Goal: Check status: Check status

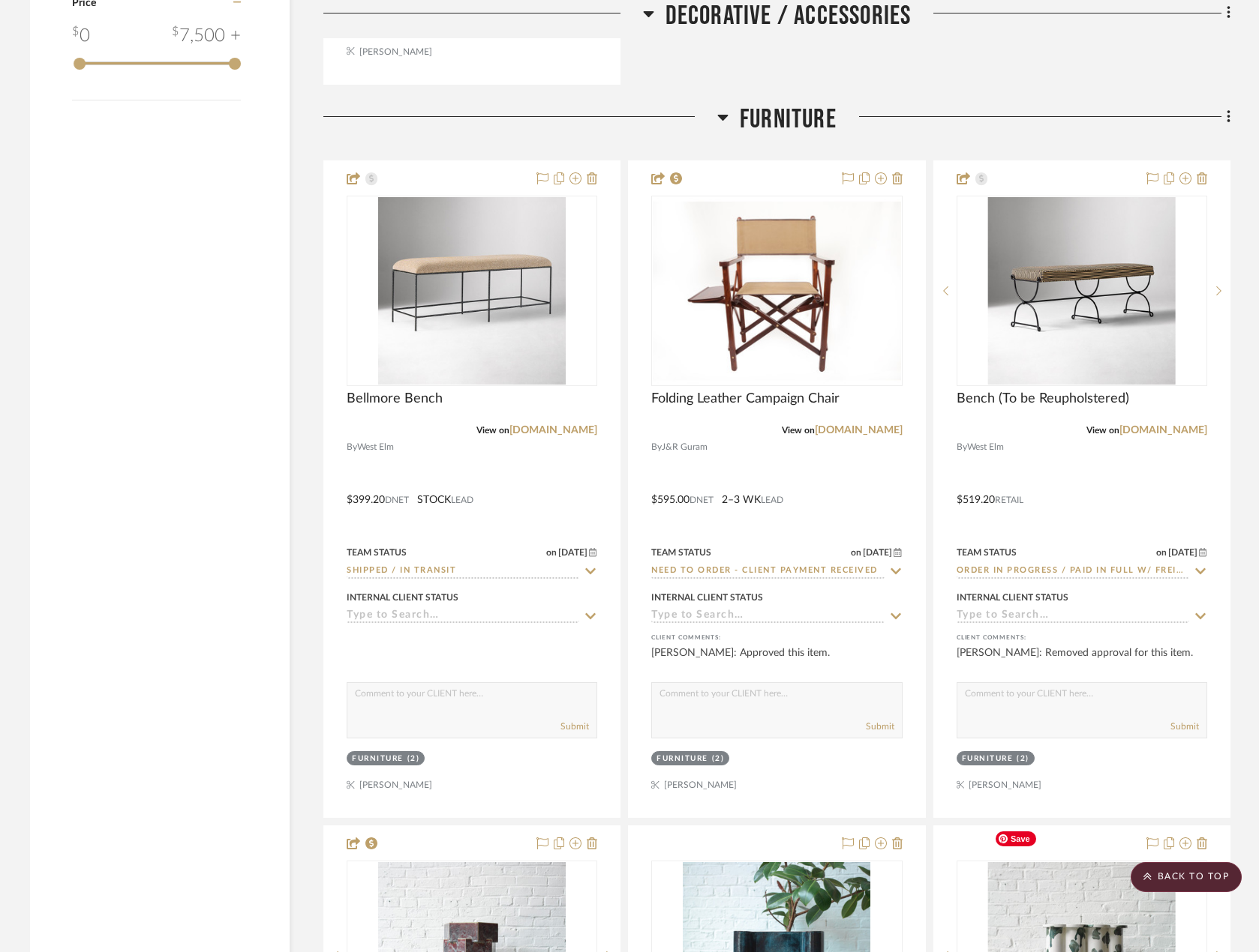
scroll to position [2249, 0]
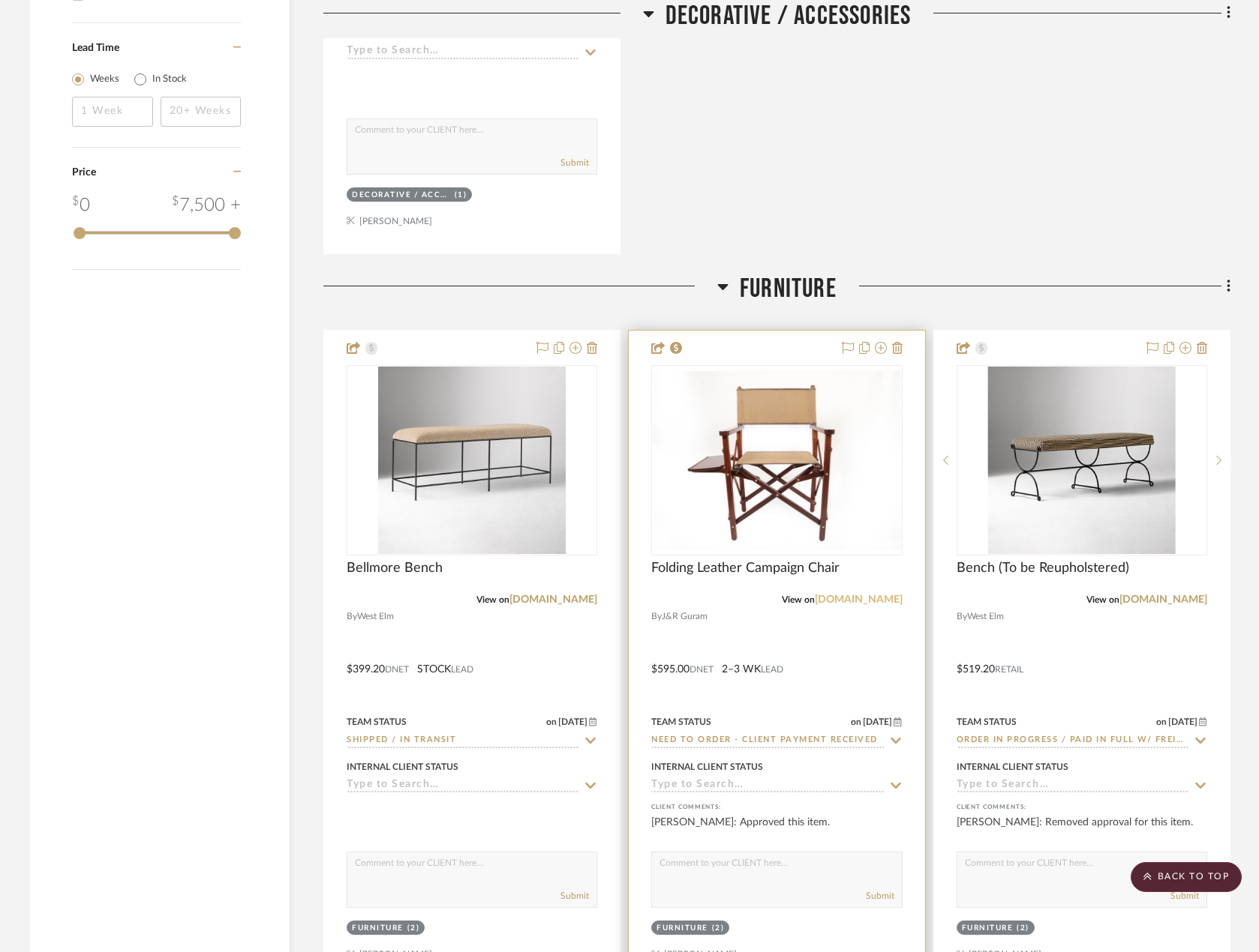
click at [890, 594] on link "[DOMAIN_NAME]" at bounding box center [858, 600] width 88 height 10
click at [825, 607] on div at bounding box center [776, 659] width 295 height 656
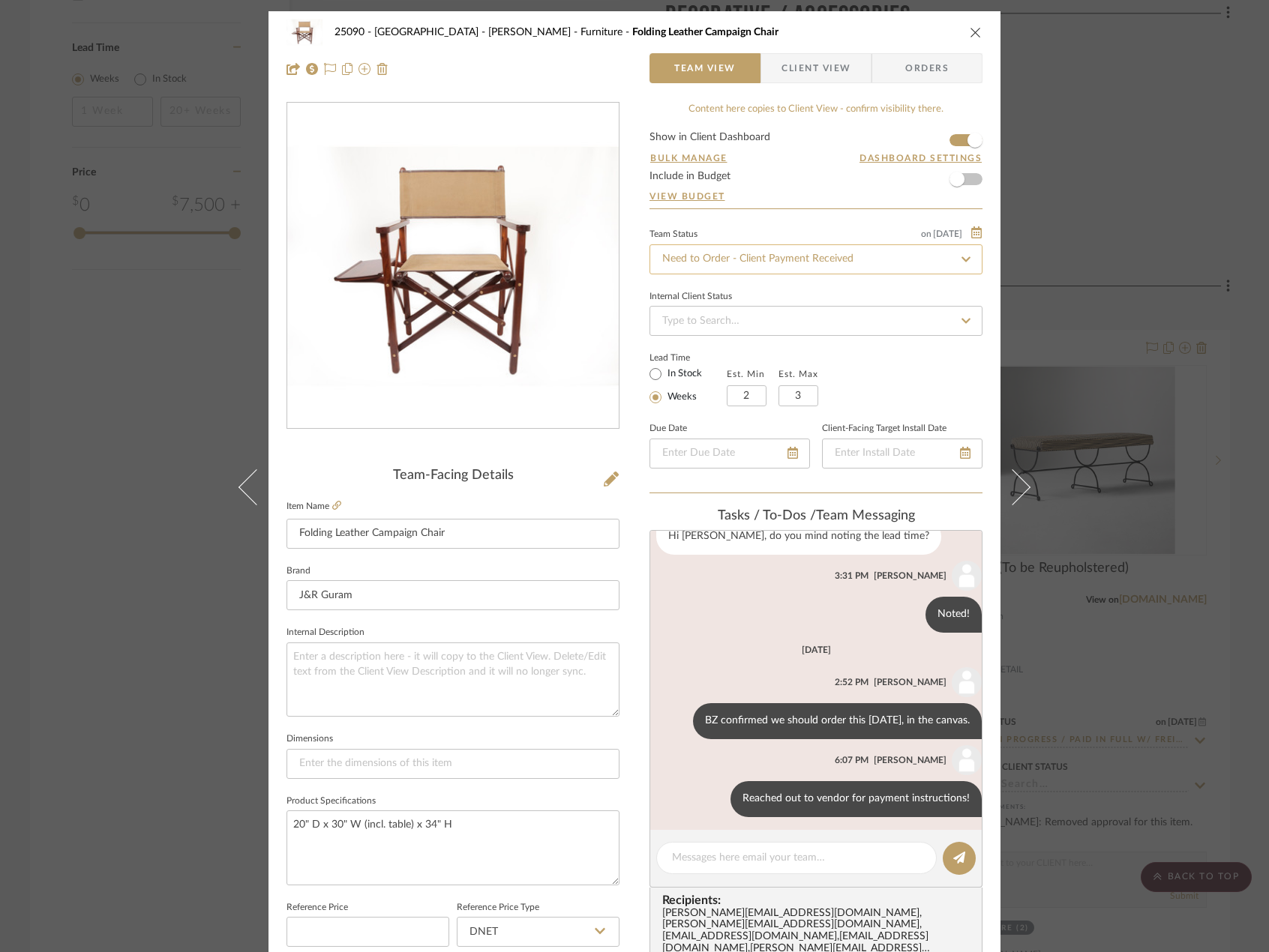
scroll to position [88, 0]
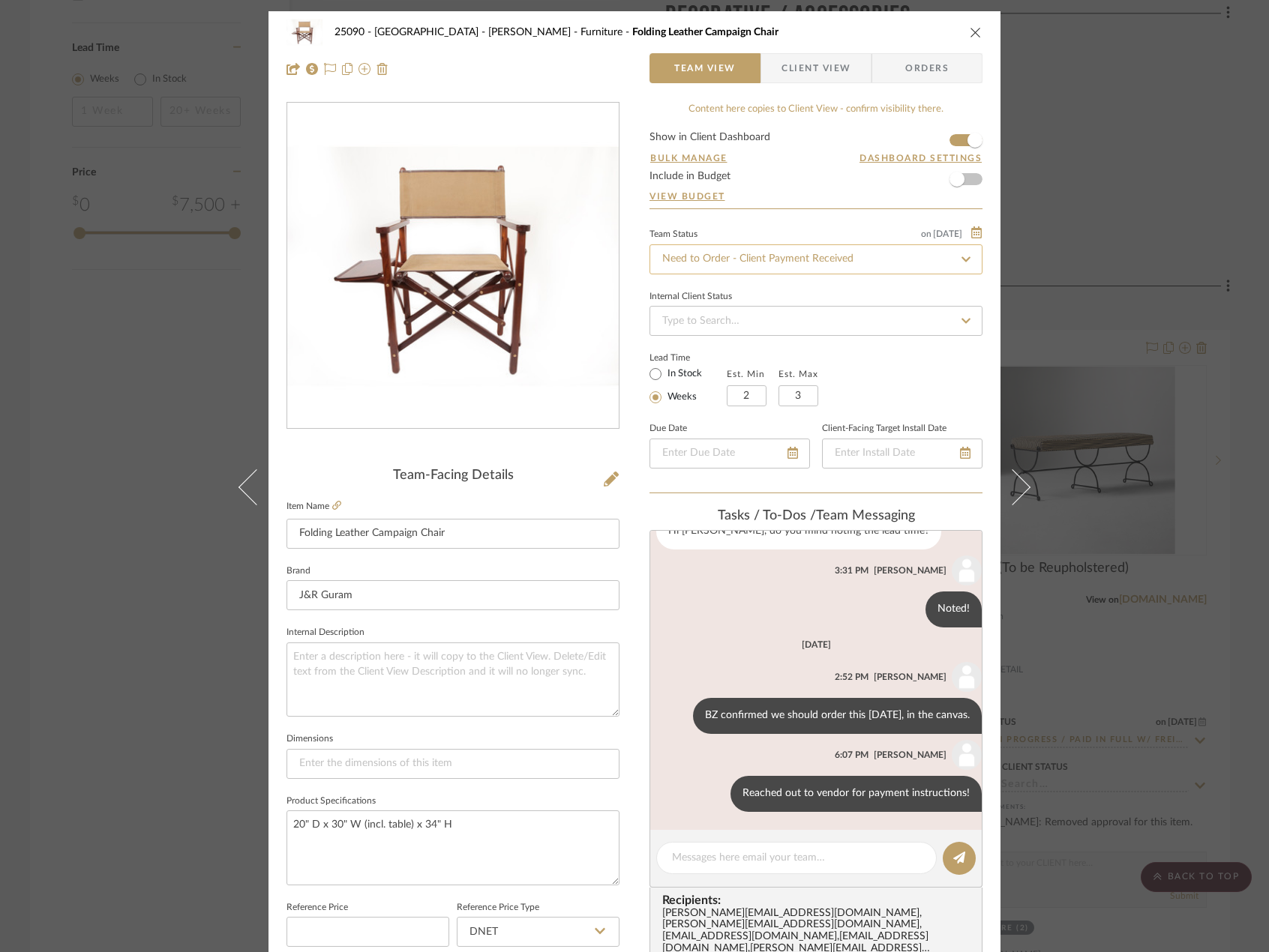
click at [785, 261] on input "Need to Order - Client Payment Received" at bounding box center [816, 259] width 333 height 30
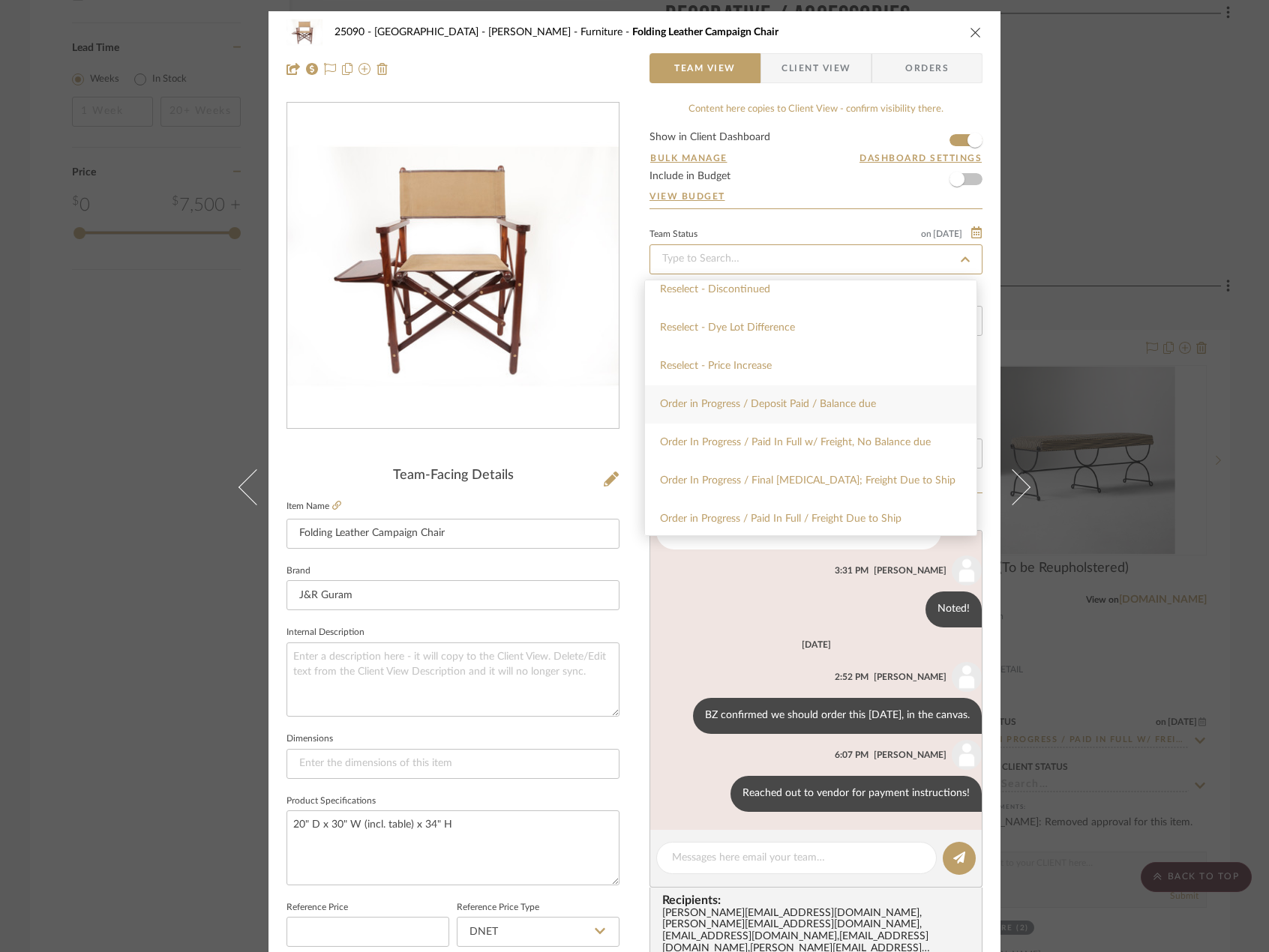
scroll to position [1500, 0]
click at [875, 371] on span "Order In Progress / Paid In Full w/ Freight, No Balance due" at bounding box center [795, 367] width 271 height 10
type input "[DATE]"
type input "Order In Progress / Paid In Full w/ Freight, No Balance due"
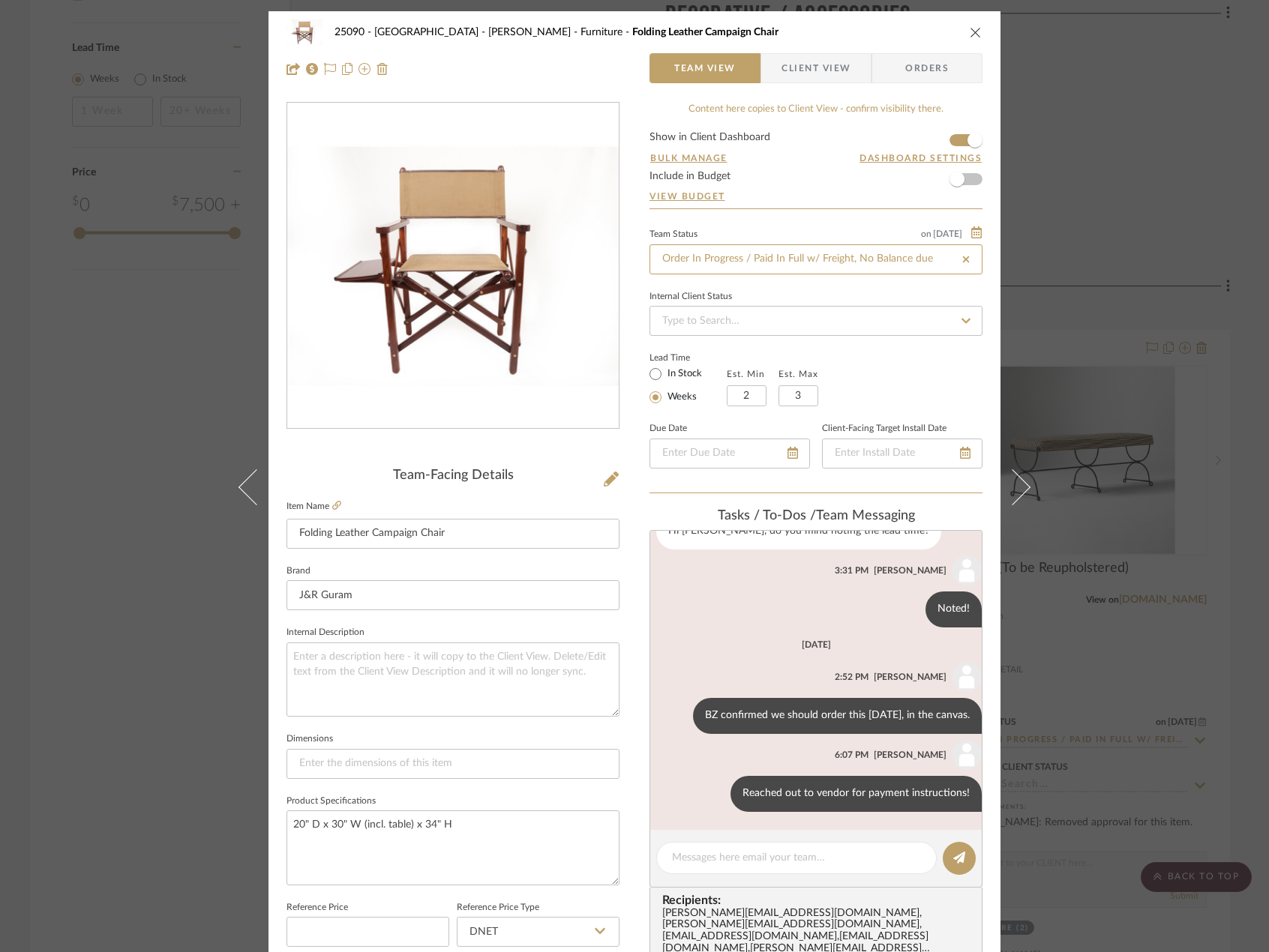
type input "[DATE]"
type input "Order In Progress / Paid In Full w/ Freight, No Balance due"
click at [634, 475] on div "25090 - Bowie House - [PERSON_NAME] Furniture Folding Leather Campaign Chair Te…" at bounding box center [634, 715] width 732 height 1408
click at [33, 259] on div "25090 - Bowie House - [PERSON_NAME] Furniture Folding Leather Campaign Chair Te…" at bounding box center [634, 476] width 1269 height 952
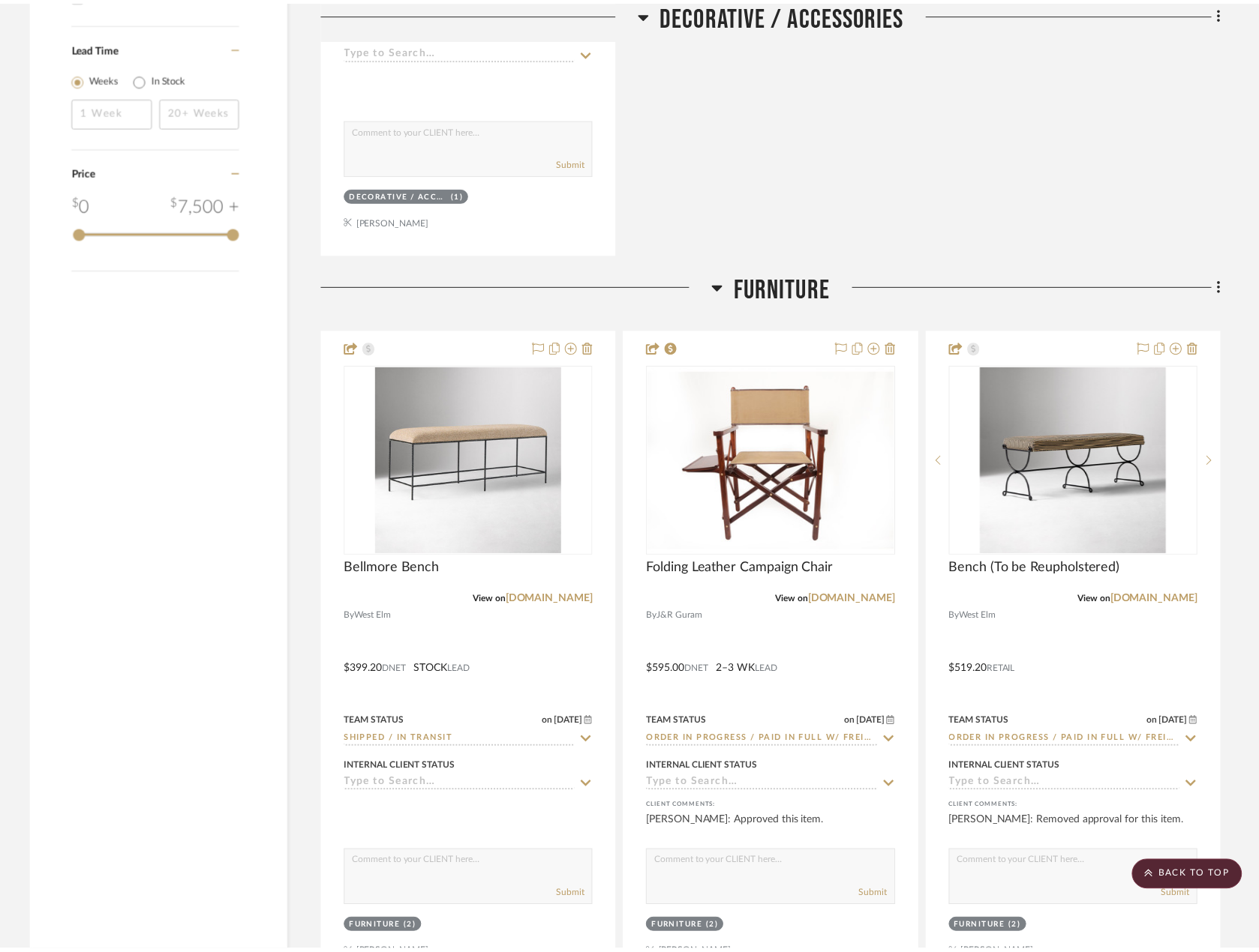
scroll to position [2249, 0]
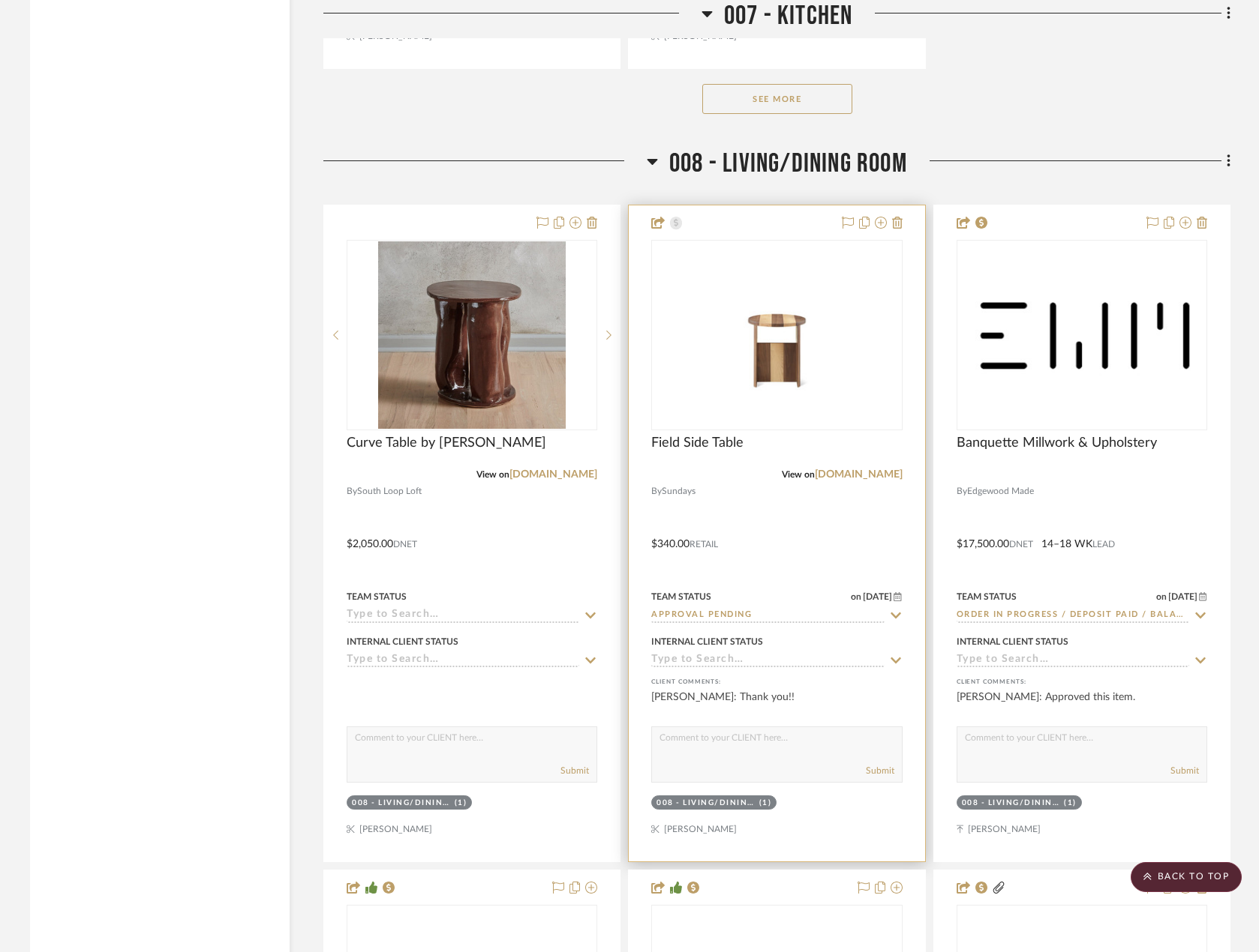
scroll to position [13194, 0]
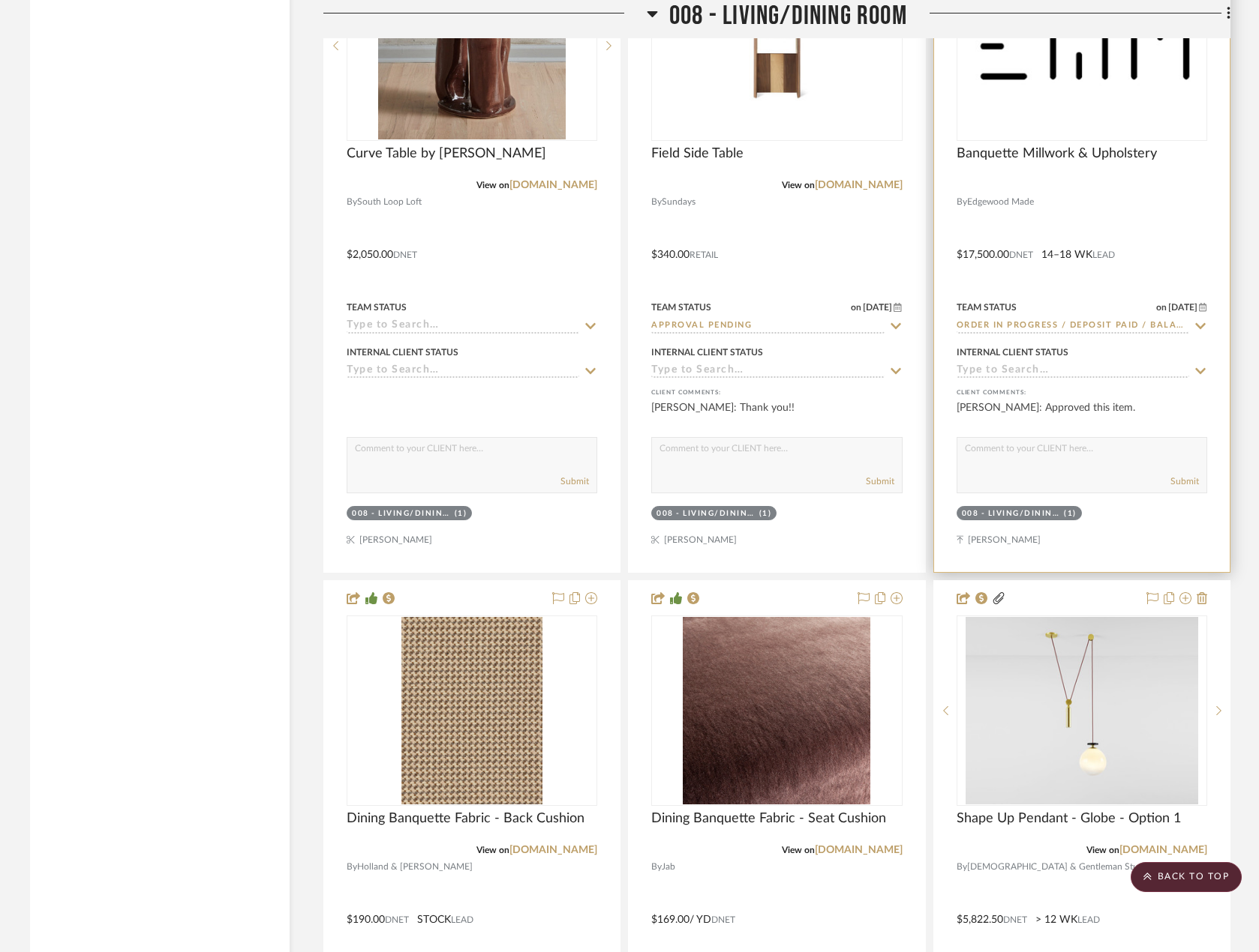
click at [1164, 272] on div at bounding box center [1082, 244] width 295 height 656
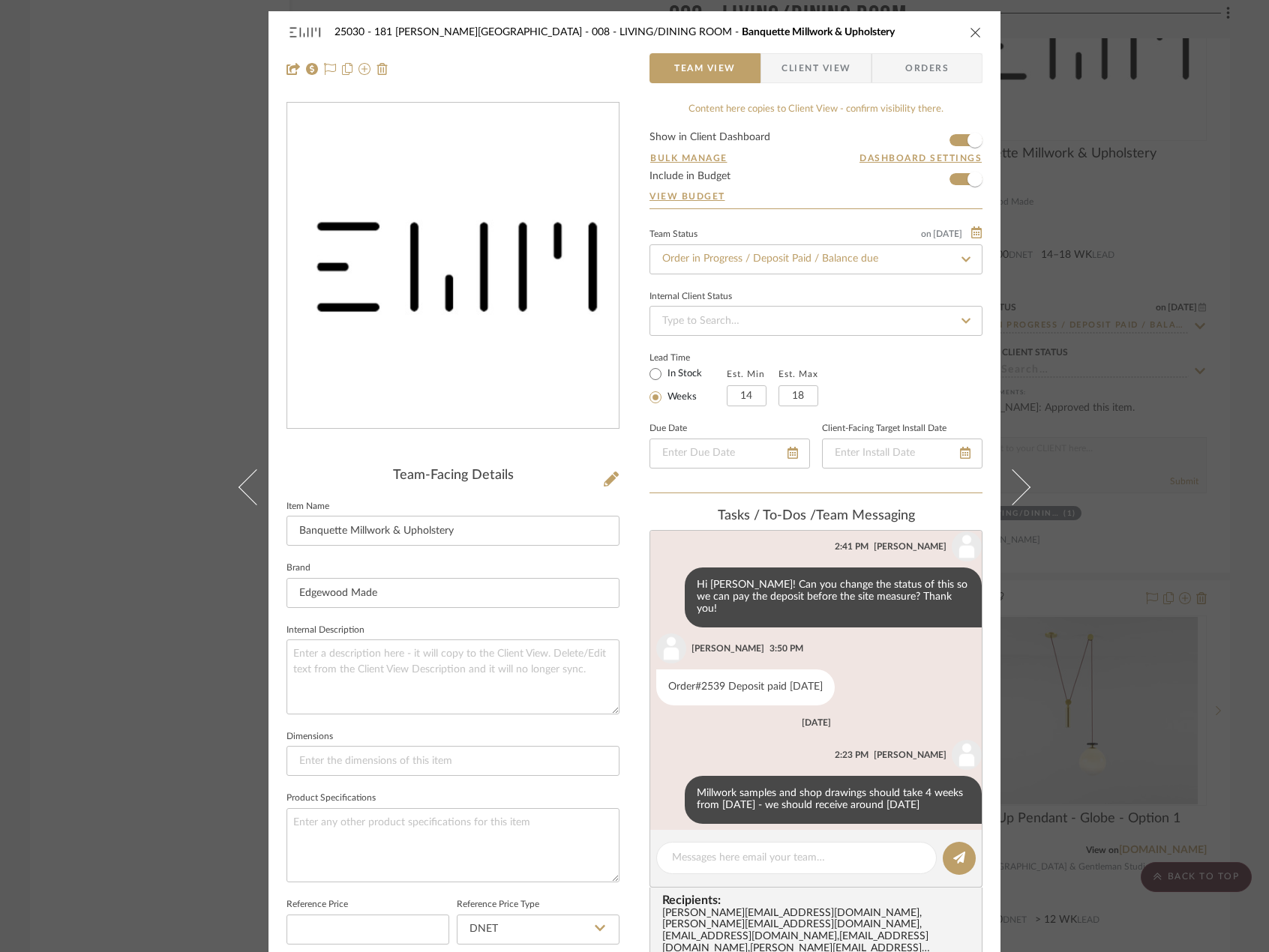
scroll to position [184, 0]
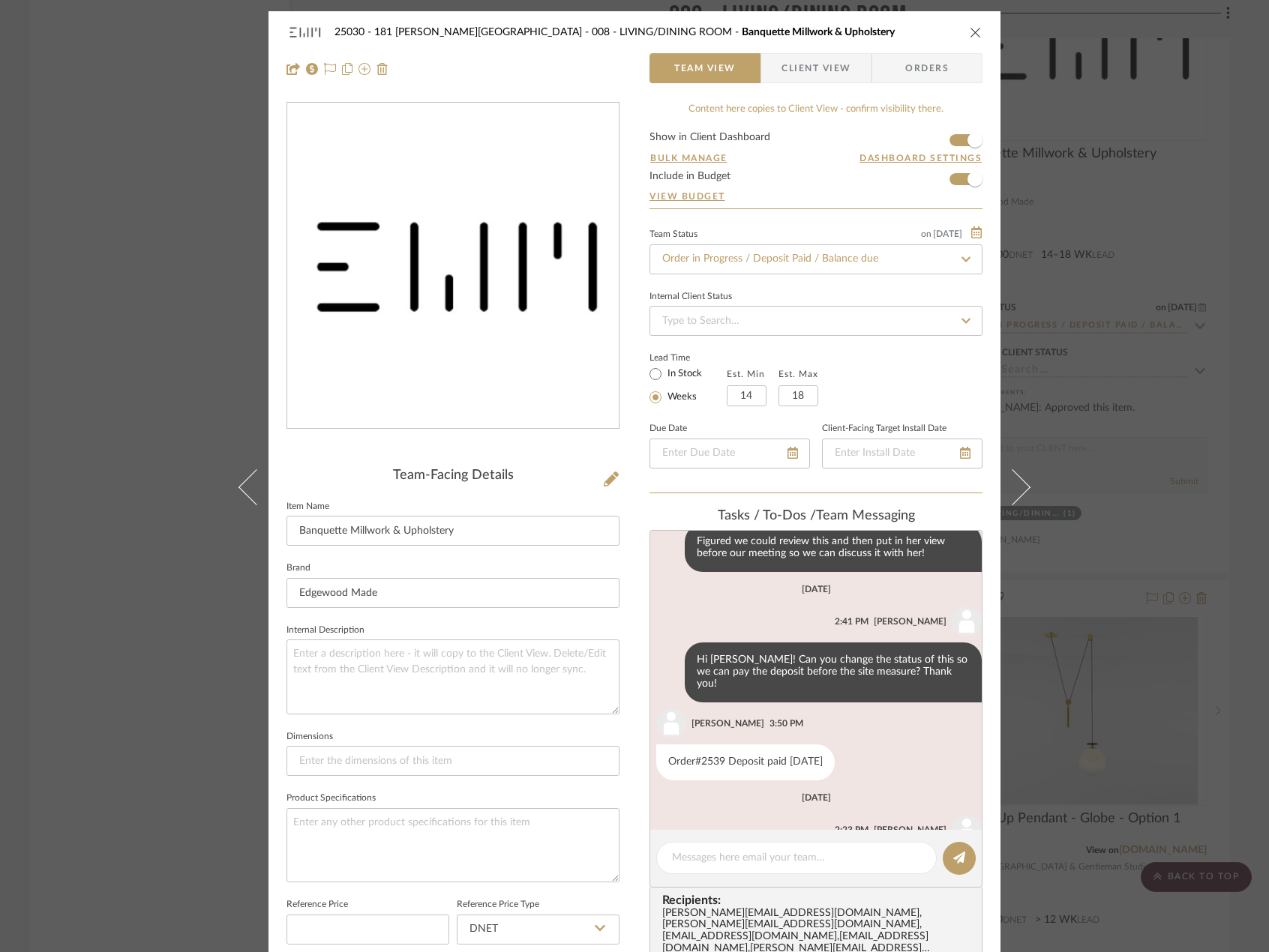
click at [972, 27] on icon "close" at bounding box center [976, 32] width 12 height 12
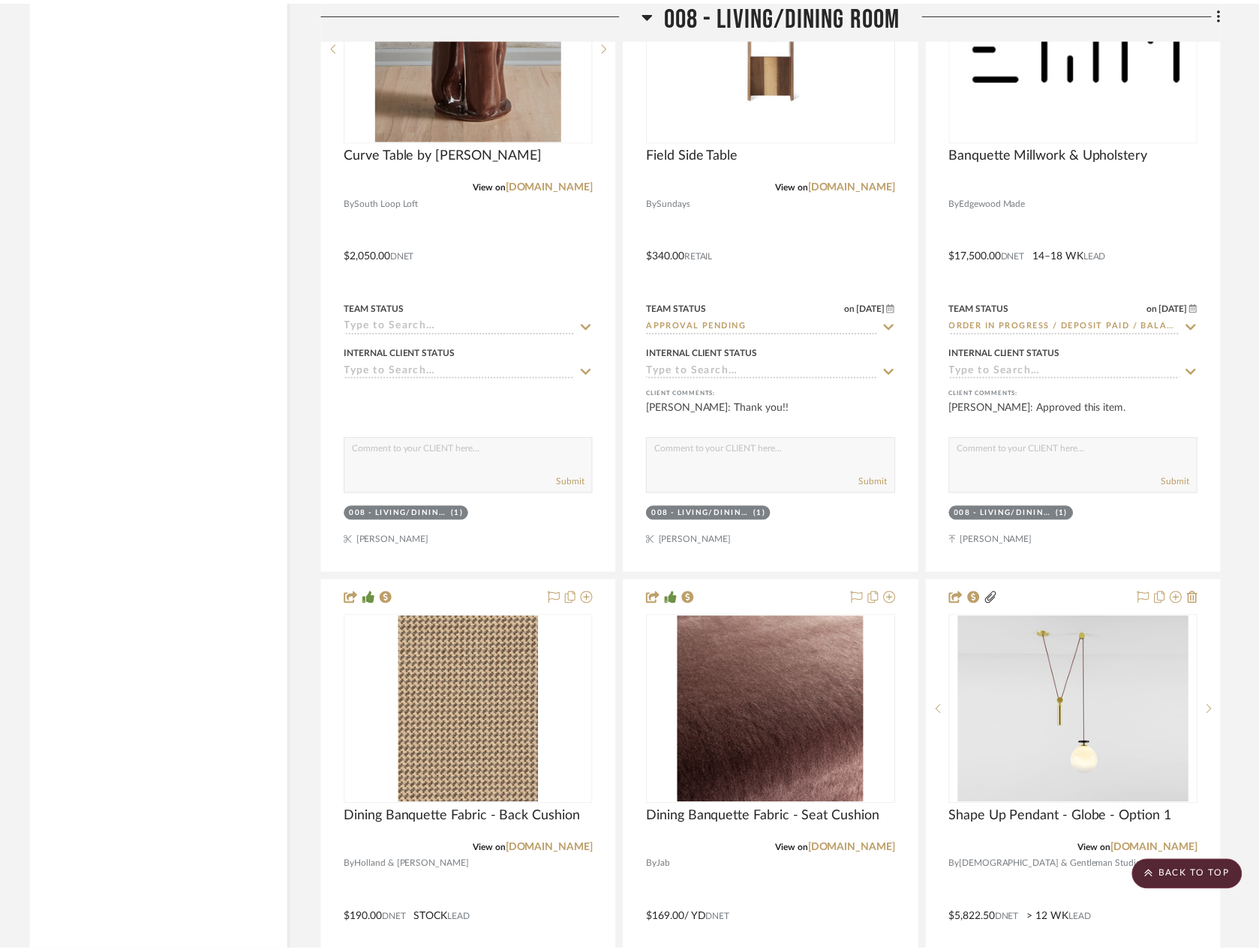
scroll to position [13194, 0]
